Goal: Task Accomplishment & Management: Complete application form

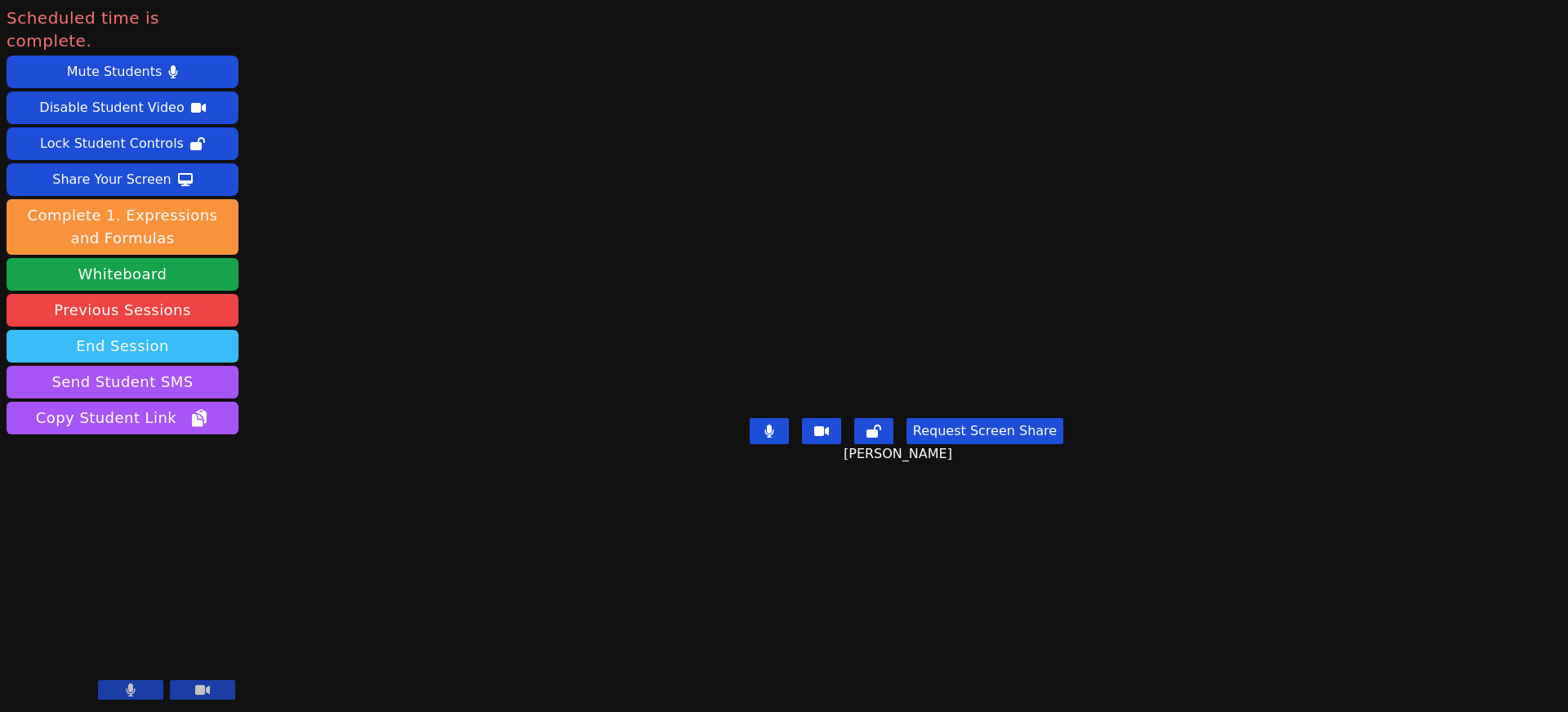
click at [111, 329] on button "End Session" at bounding box center [122, 346] width 232 height 32
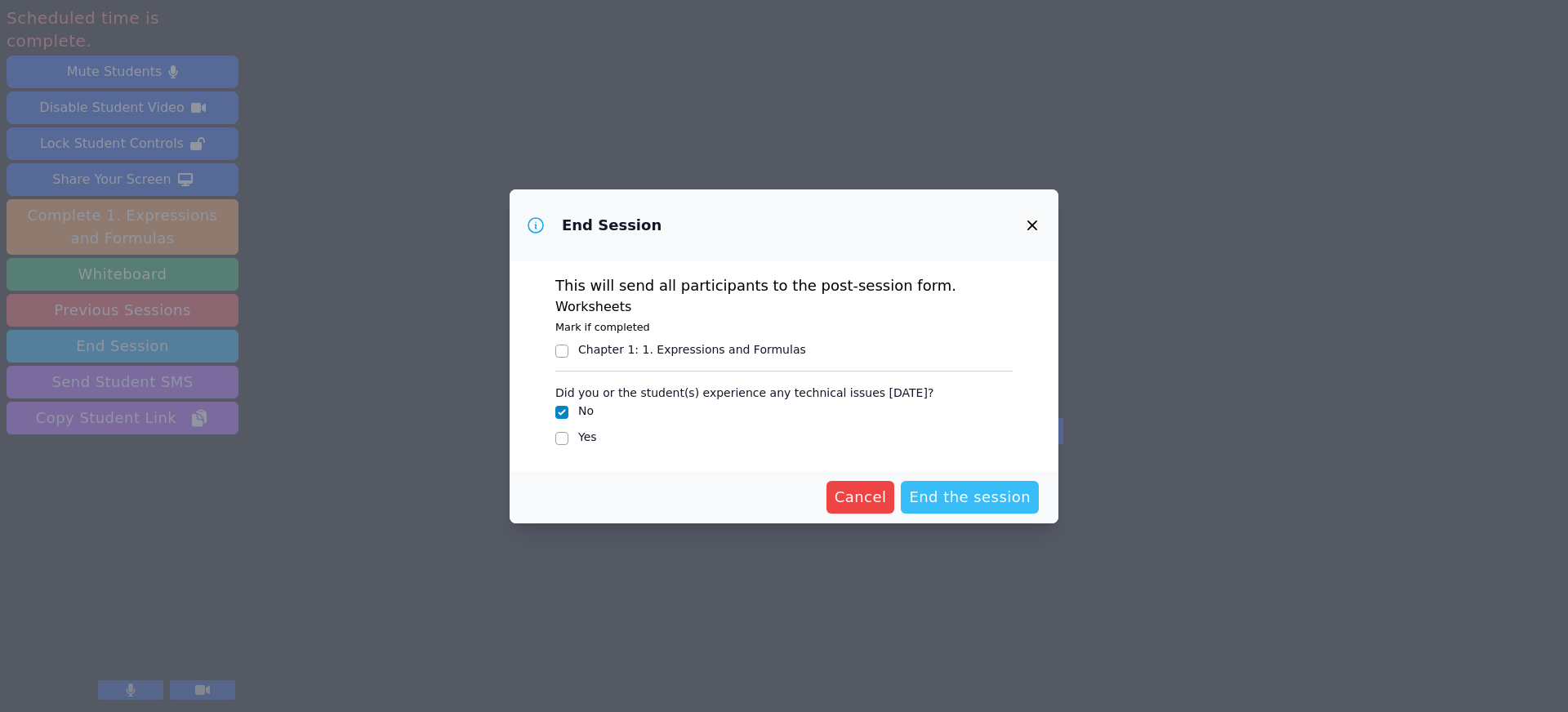
click at [974, 497] on span "End the session" at bounding box center [969, 497] width 122 height 23
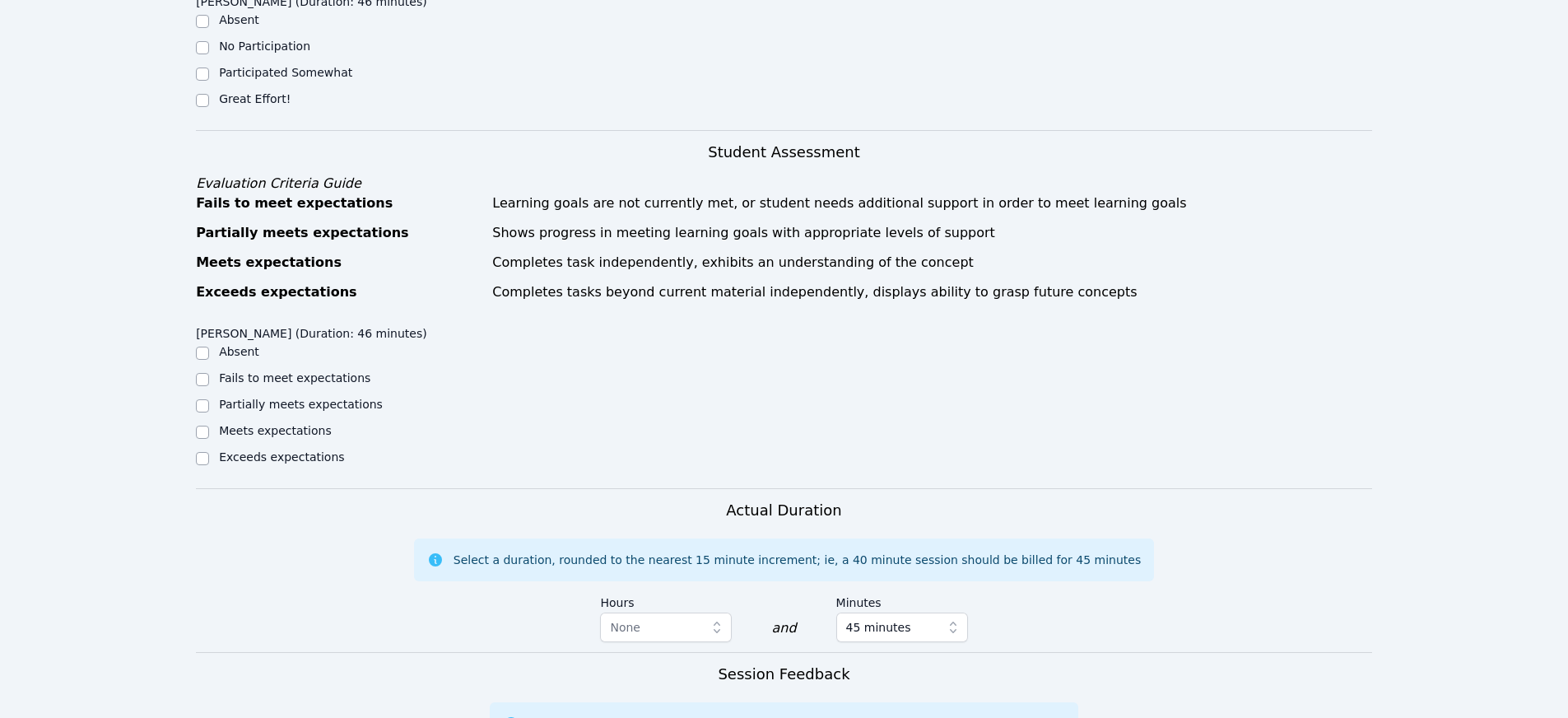
scroll to position [531, 0]
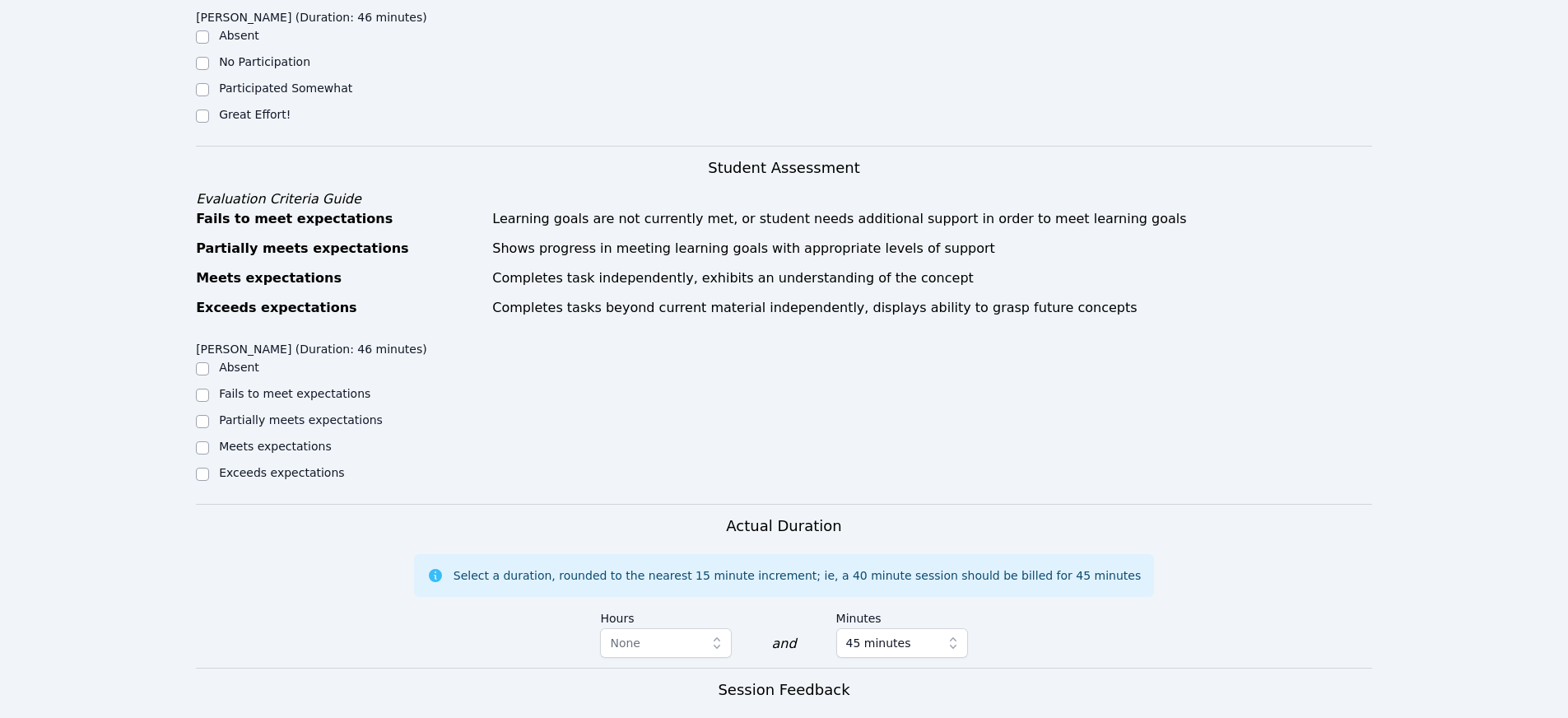
click at [154, 146] on div "Home Sessions Study Groups Students Messages Open user menu [PERSON_NAME] Open …" at bounding box center [784, 339] width 1568 height 1740
click at [204, 115] on input "Great Effort!" at bounding box center [202, 116] width 14 height 14
checkbox input "true"
click at [201, 446] on input "Meets expectations" at bounding box center [202, 448] width 14 height 14
checkbox input "true"
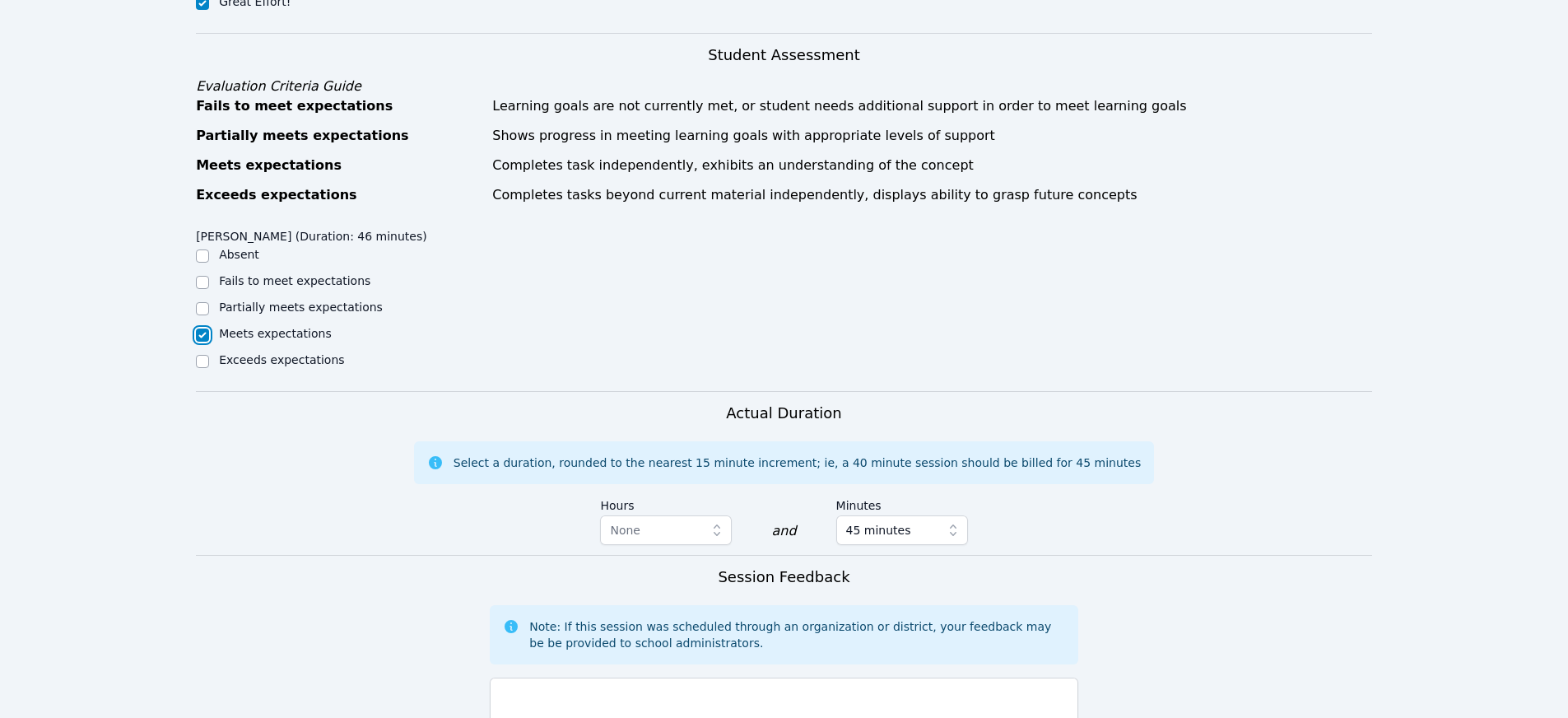
scroll to position [833, 0]
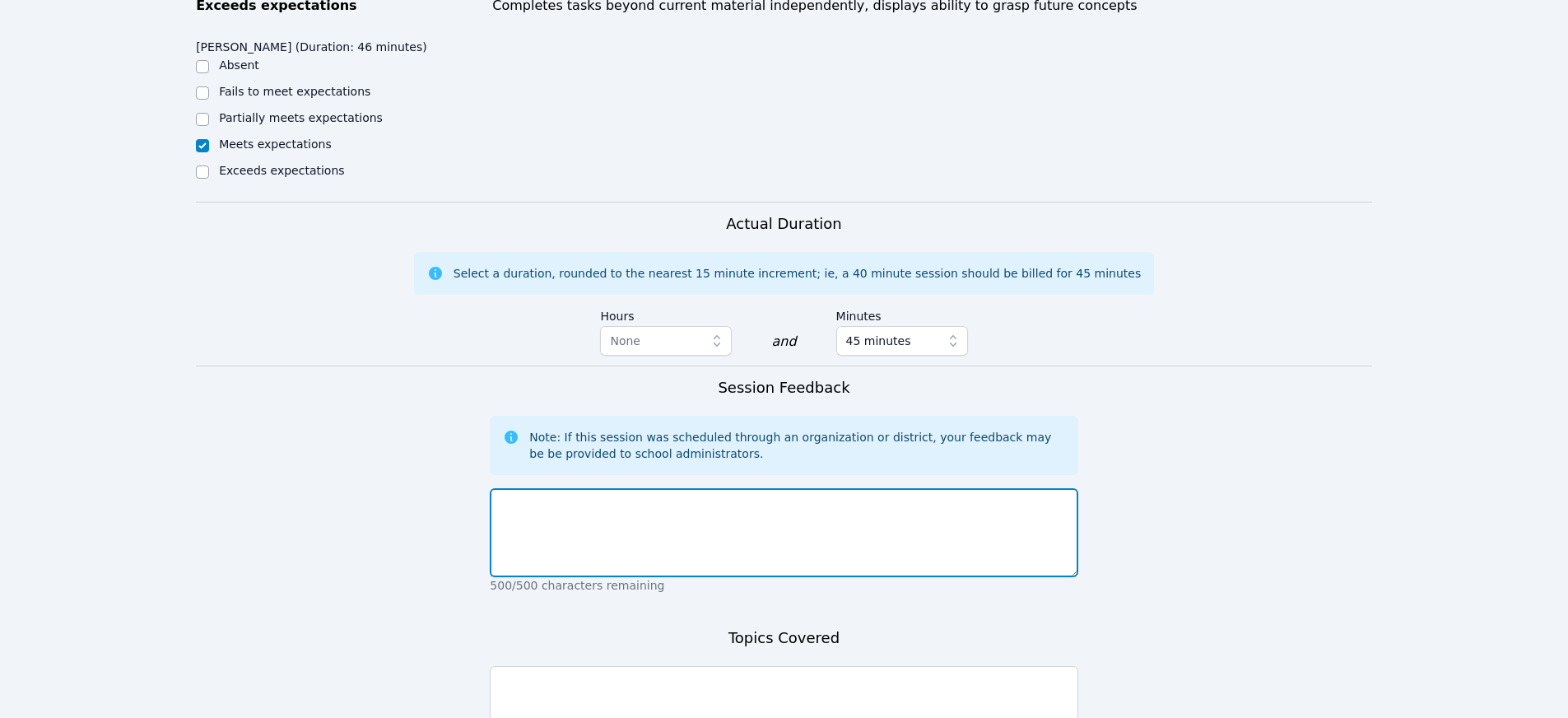
click at [635, 536] on textarea at bounding box center [783, 533] width 587 height 89
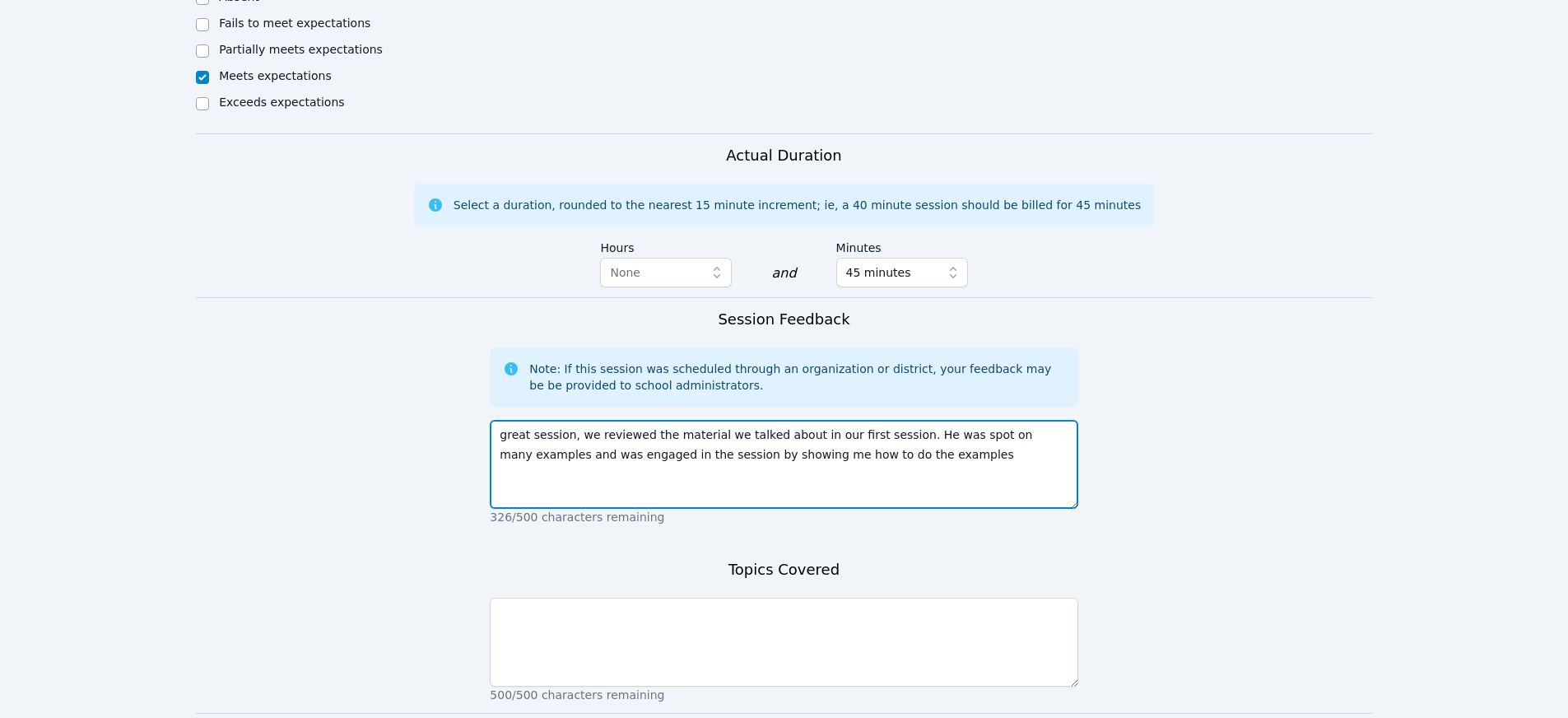
scroll to position [1022, 0]
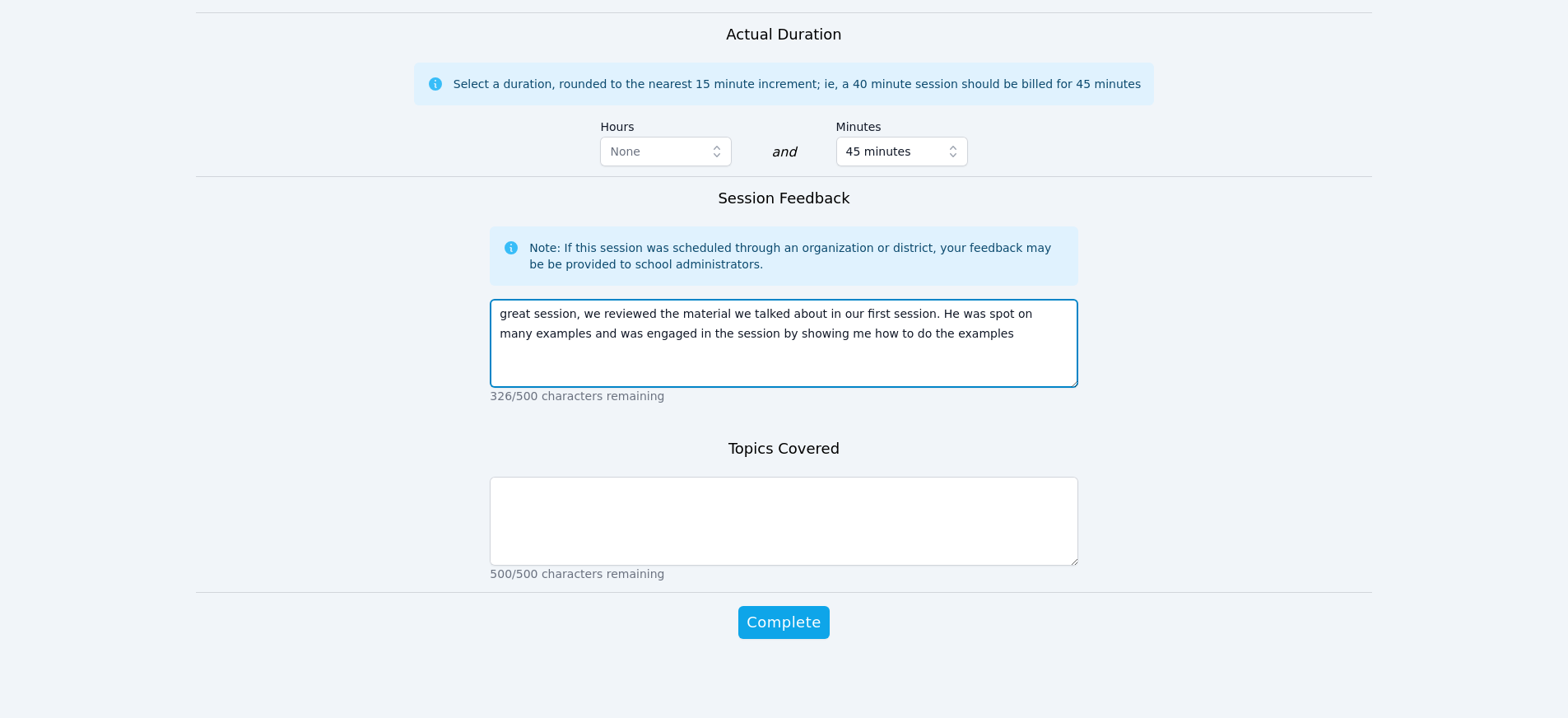
type textarea "great session, we reviewed the material we talked about in our first session. H…"
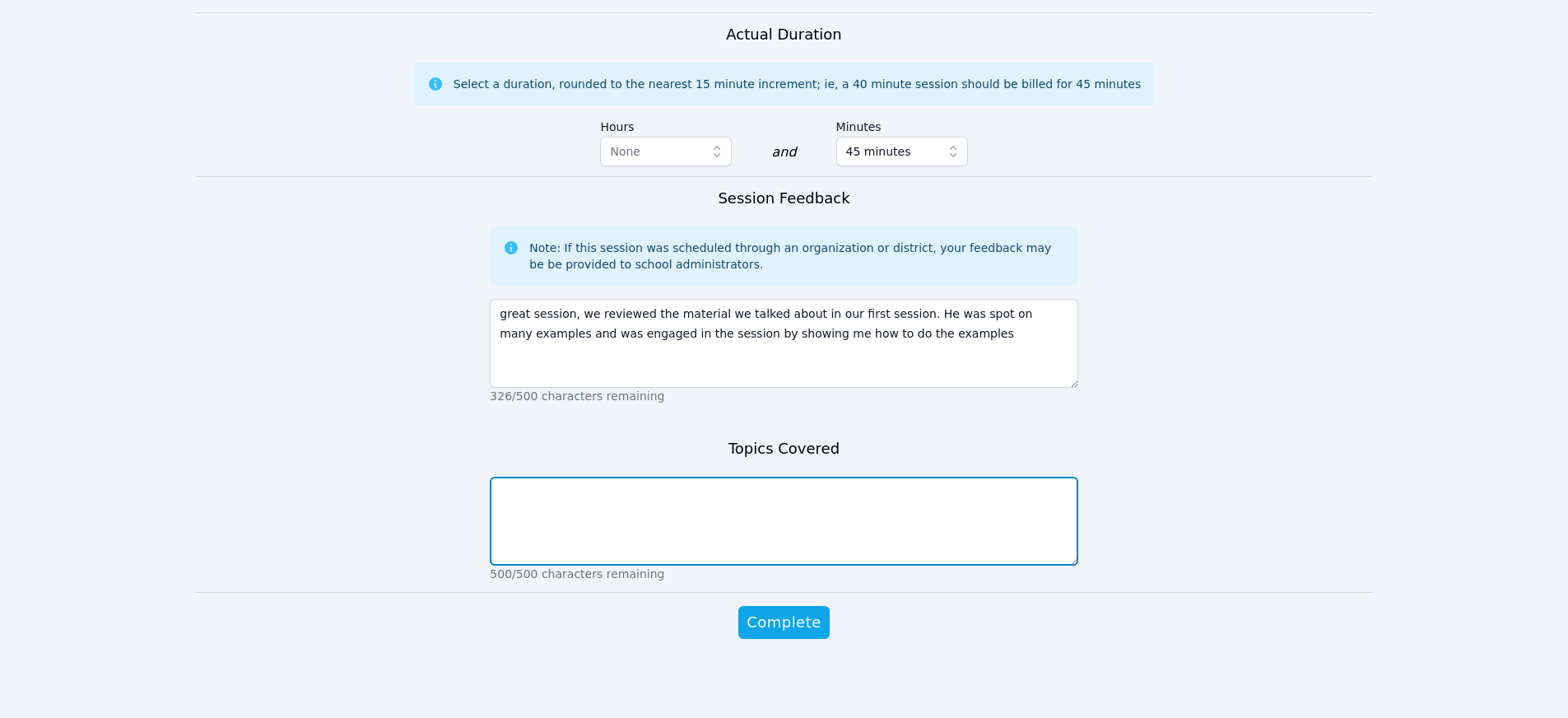
click at [622, 513] on textarea at bounding box center [783, 521] width 587 height 89
type textarea "trigonometric functions with triangle and unit circle"
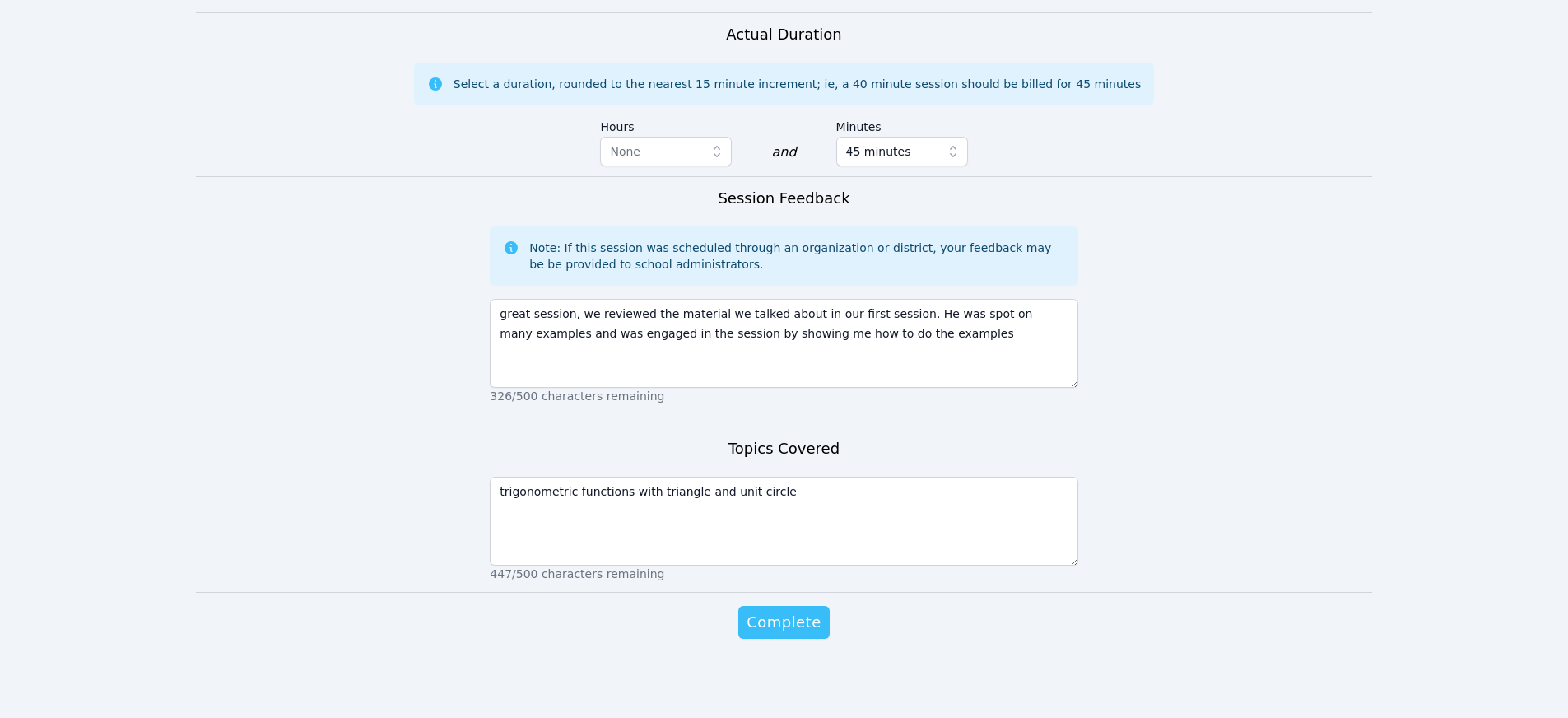
click at [796, 625] on span "Complete" at bounding box center [784, 622] width 74 height 23
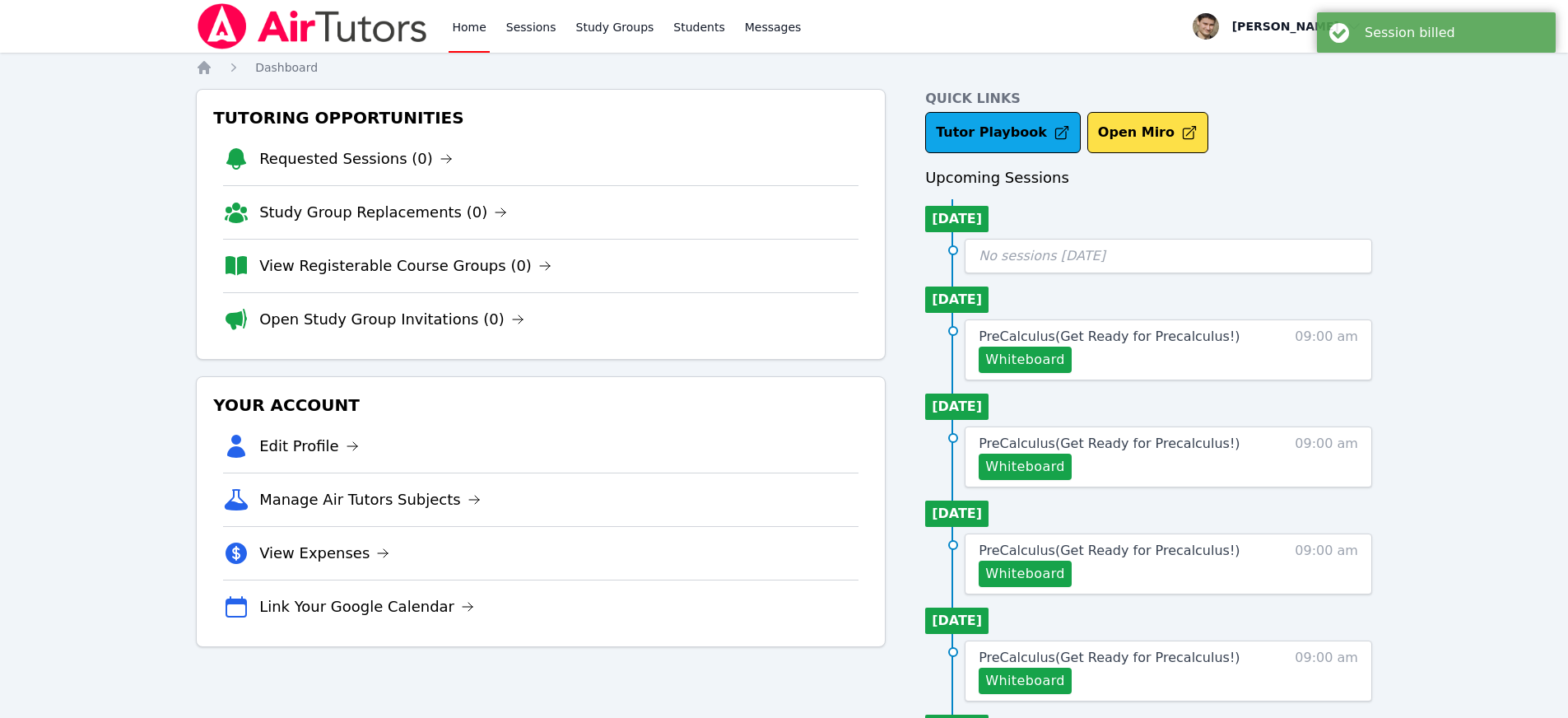
click at [480, 32] on link "Home" at bounding box center [468, 26] width 40 height 53
click at [535, 36] on link "Sessions" at bounding box center [531, 26] width 57 height 53
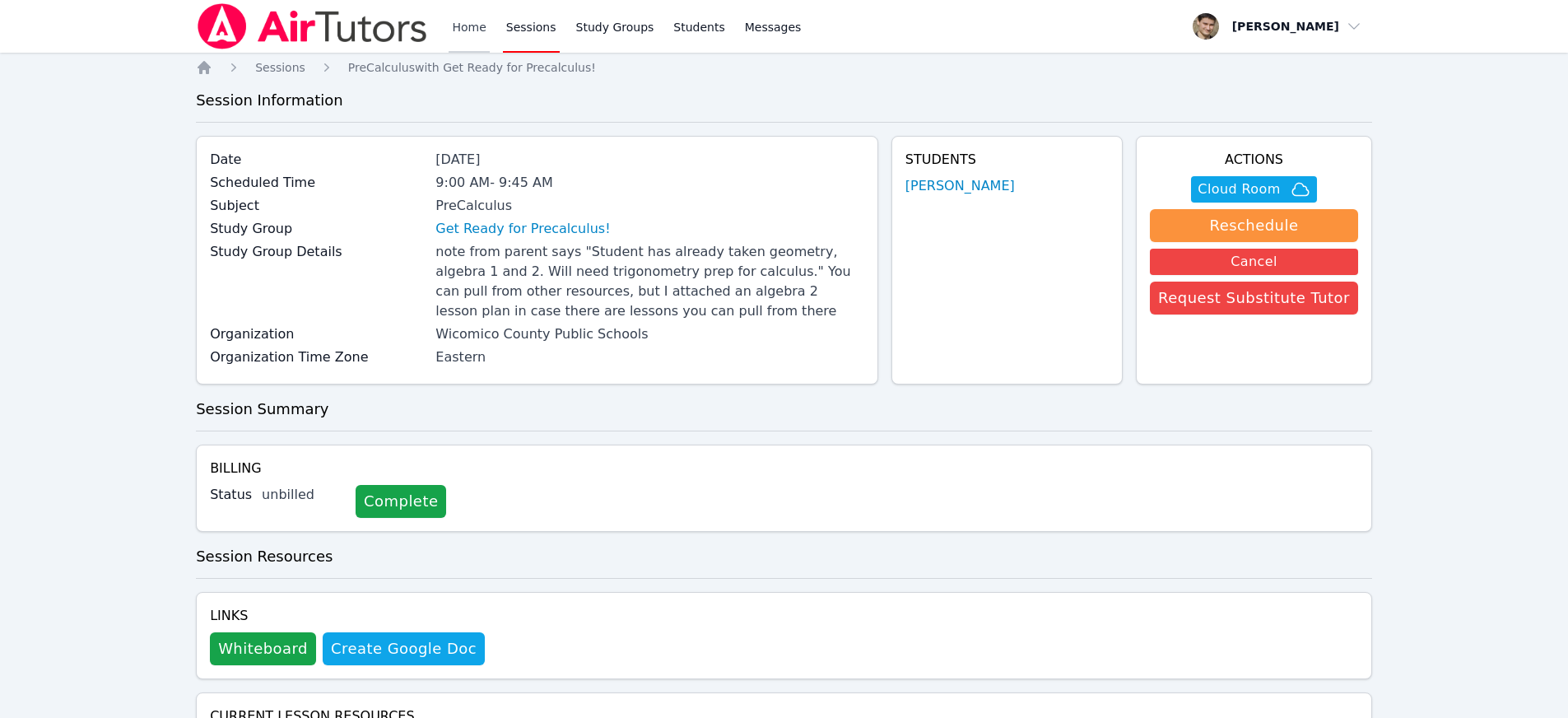
click at [469, 21] on link "Home" at bounding box center [468, 26] width 40 height 53
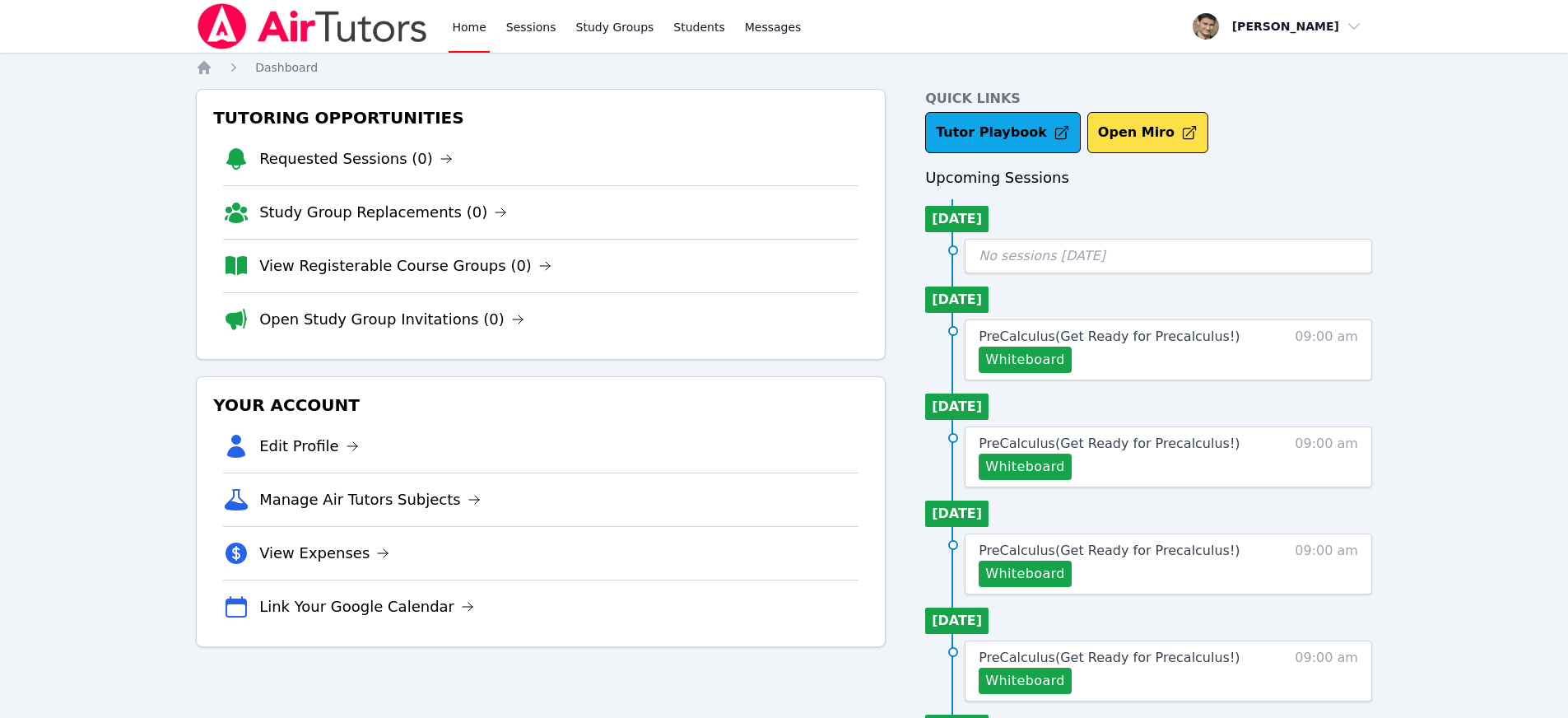
click at [31, 220] on div "Home Sessions Study Groups Students Messages Open user menu David Alaverdian Op…" at bounding box center [784, 410] width 1568 height 821
